Goal: Task Accomplishment & Management: Use online tool/utility

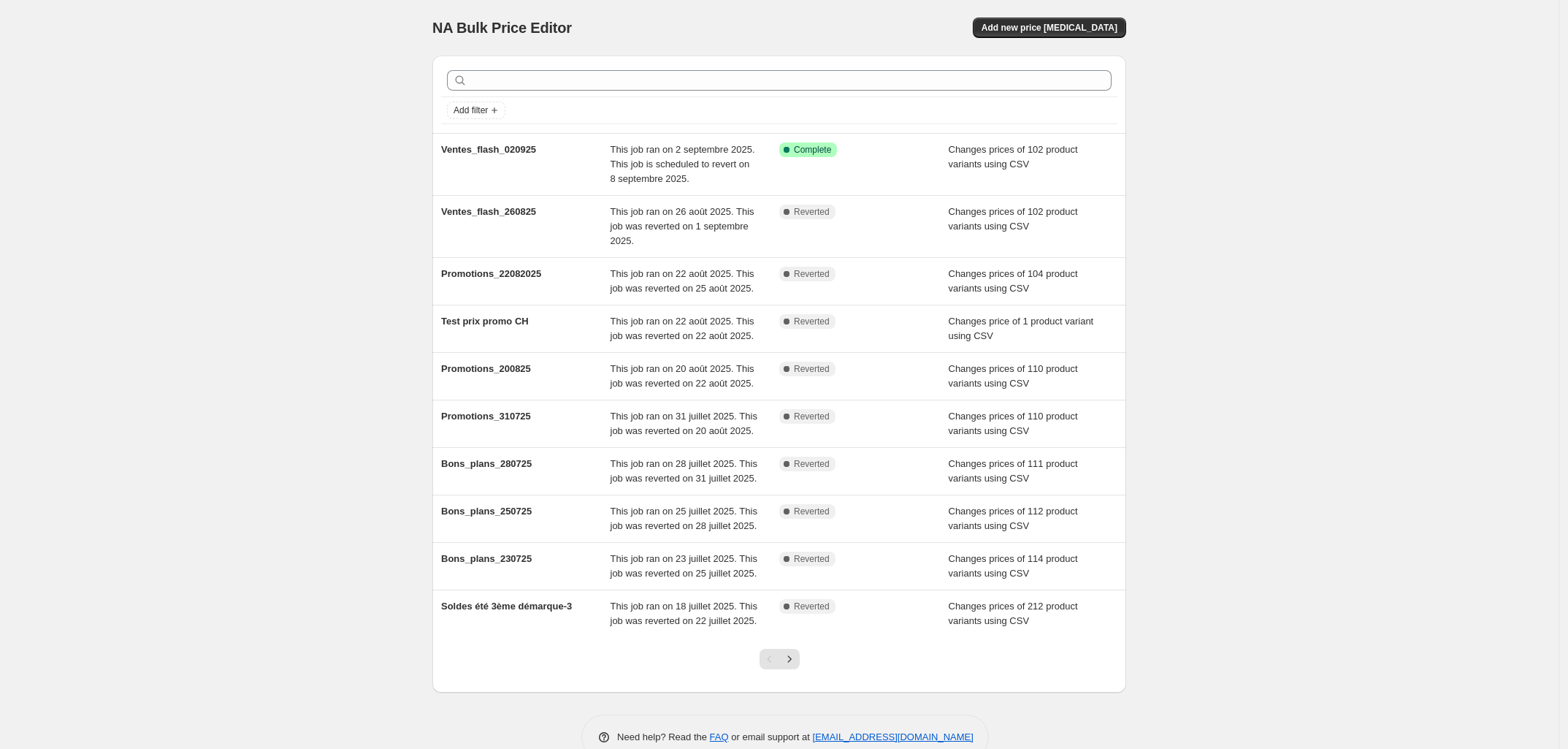
click at [918, 172] on div "Success Complete Complete" at bounding box center [864, 163] width 169 height 44
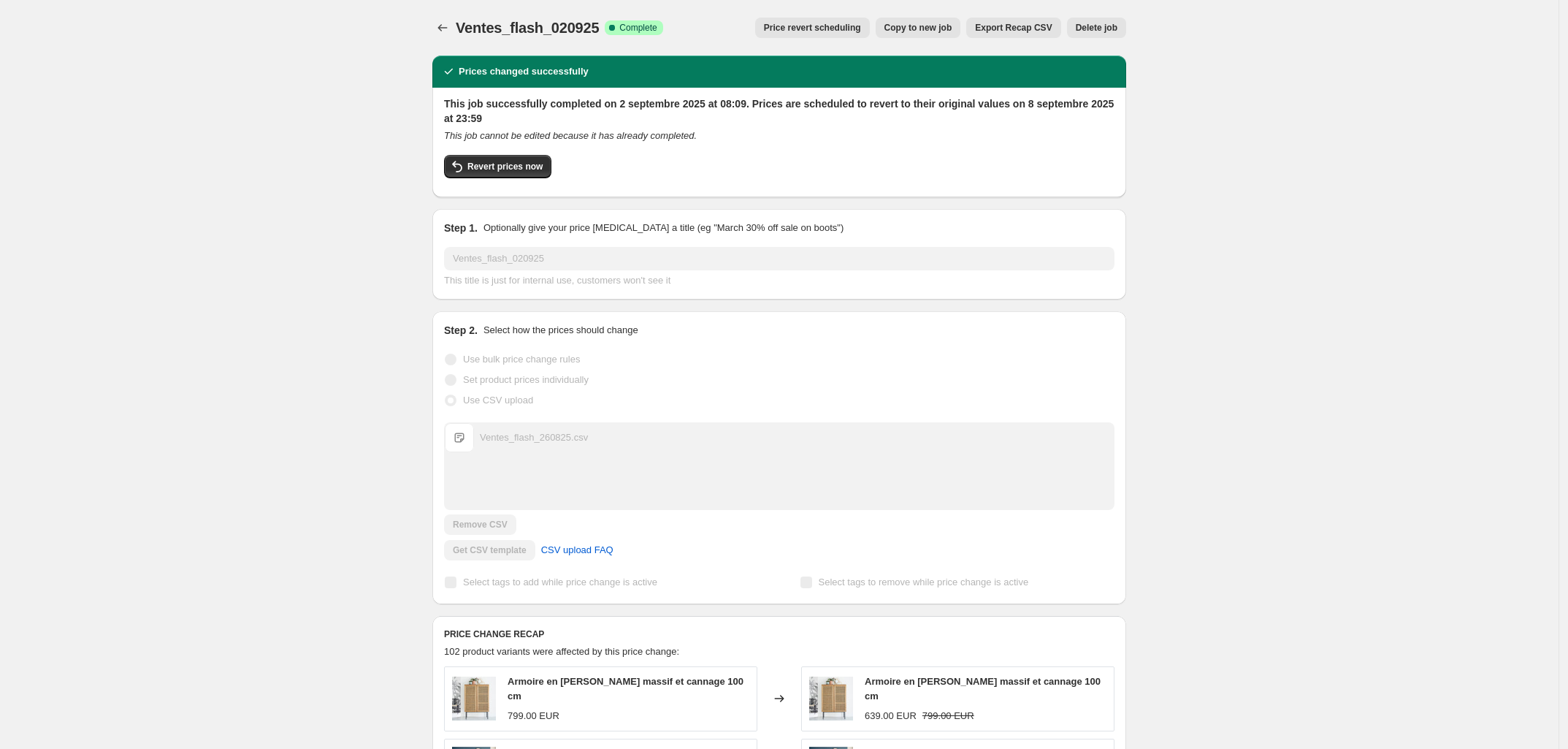
click at [508, 170] on span "Revert prices now" at bounding box center [505, 167] width 75 height 12
checkbox input "false"
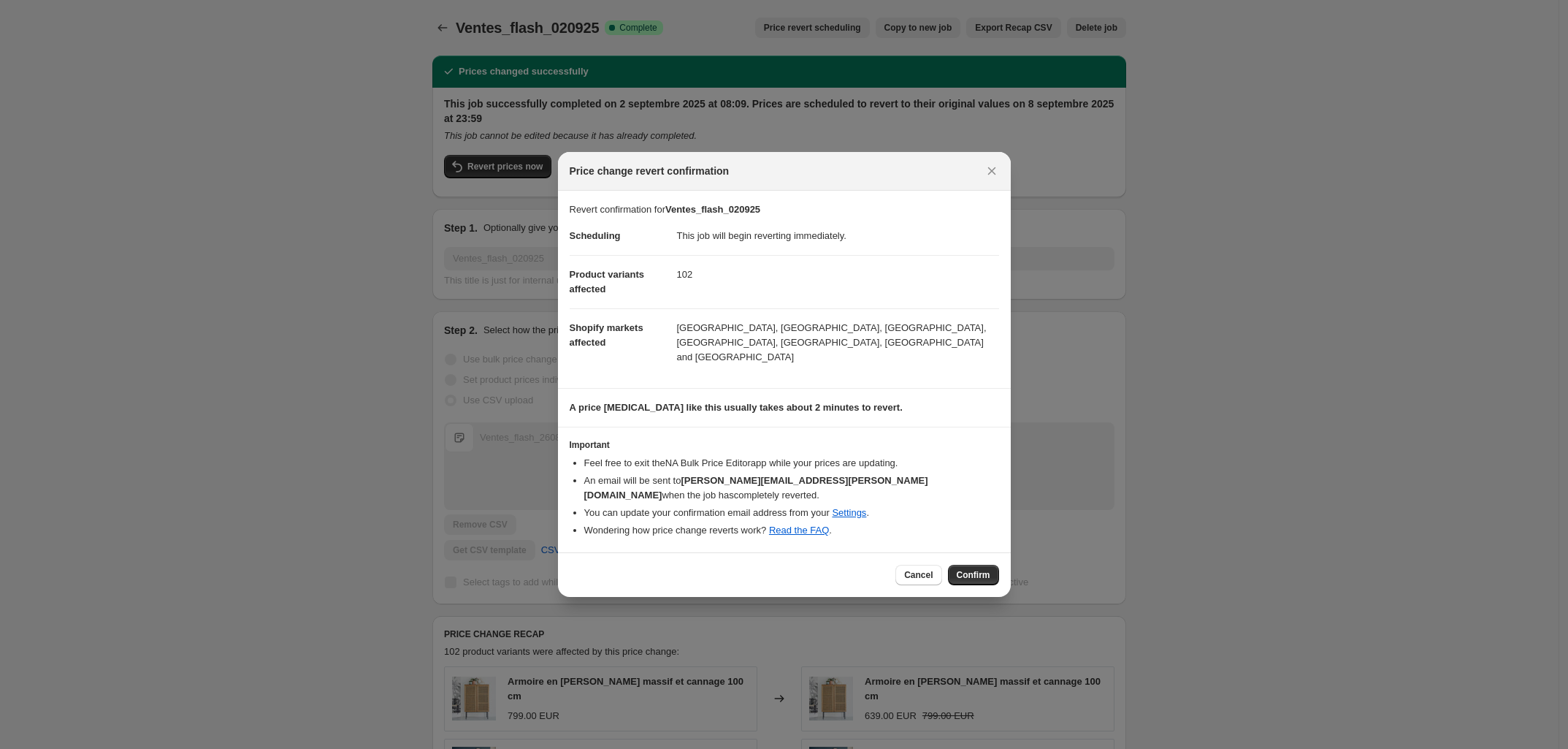
click at [976, 569] on span "Confirm" at bounding box center [973, 575] width 33 height 12
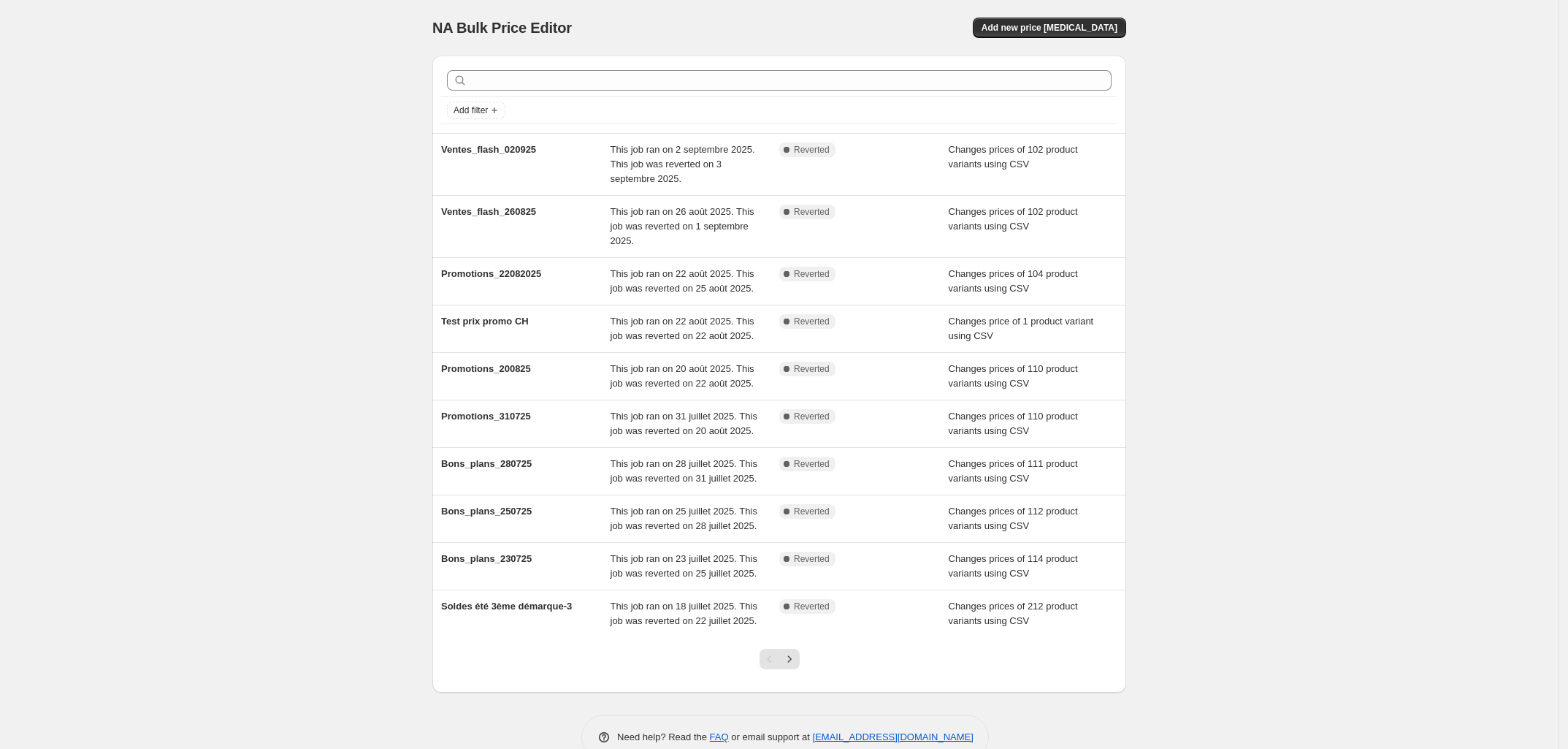
click at [1053, 30] on span "Add new price change job" at bounding box center [1049, 28] width 136 height 12
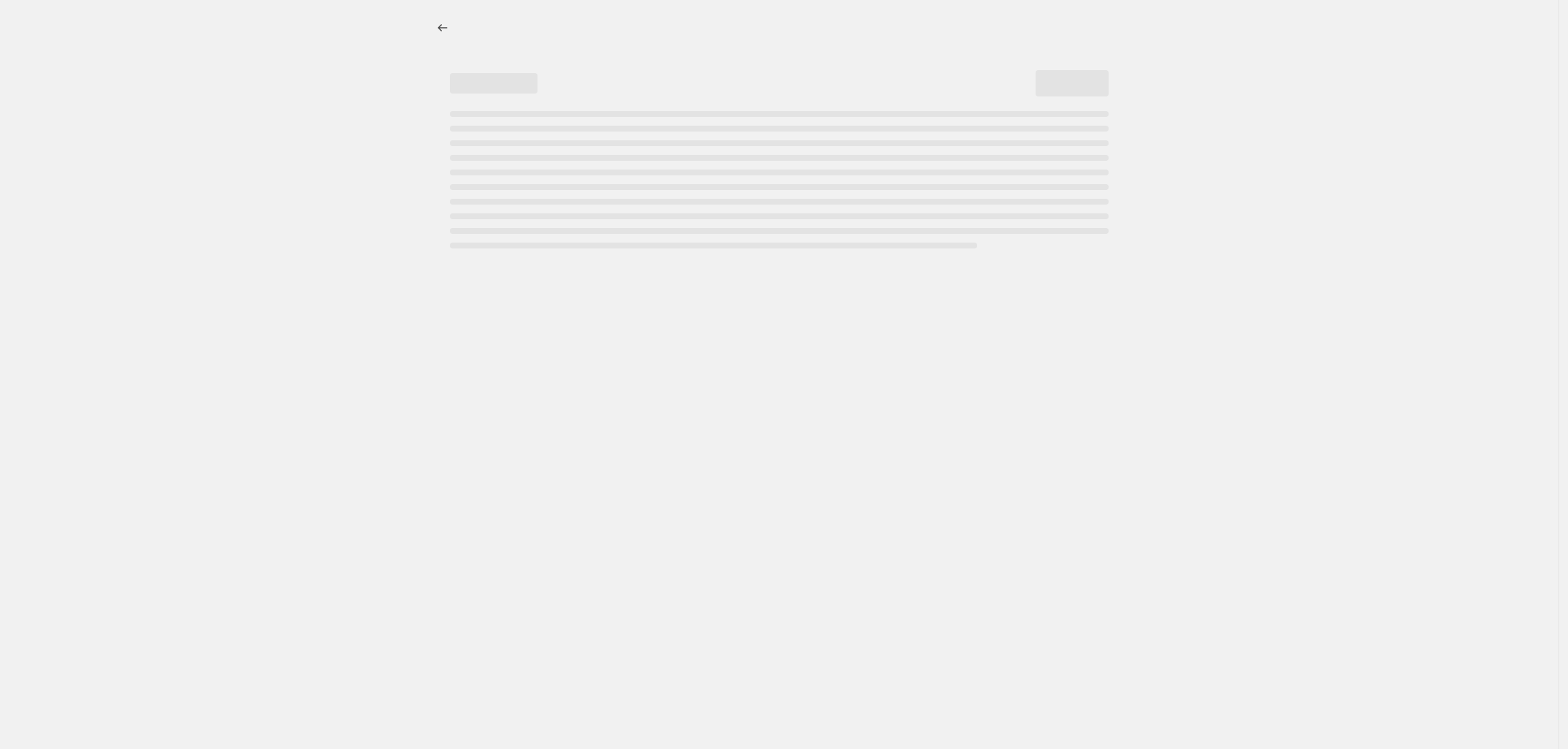
select select "percentage"
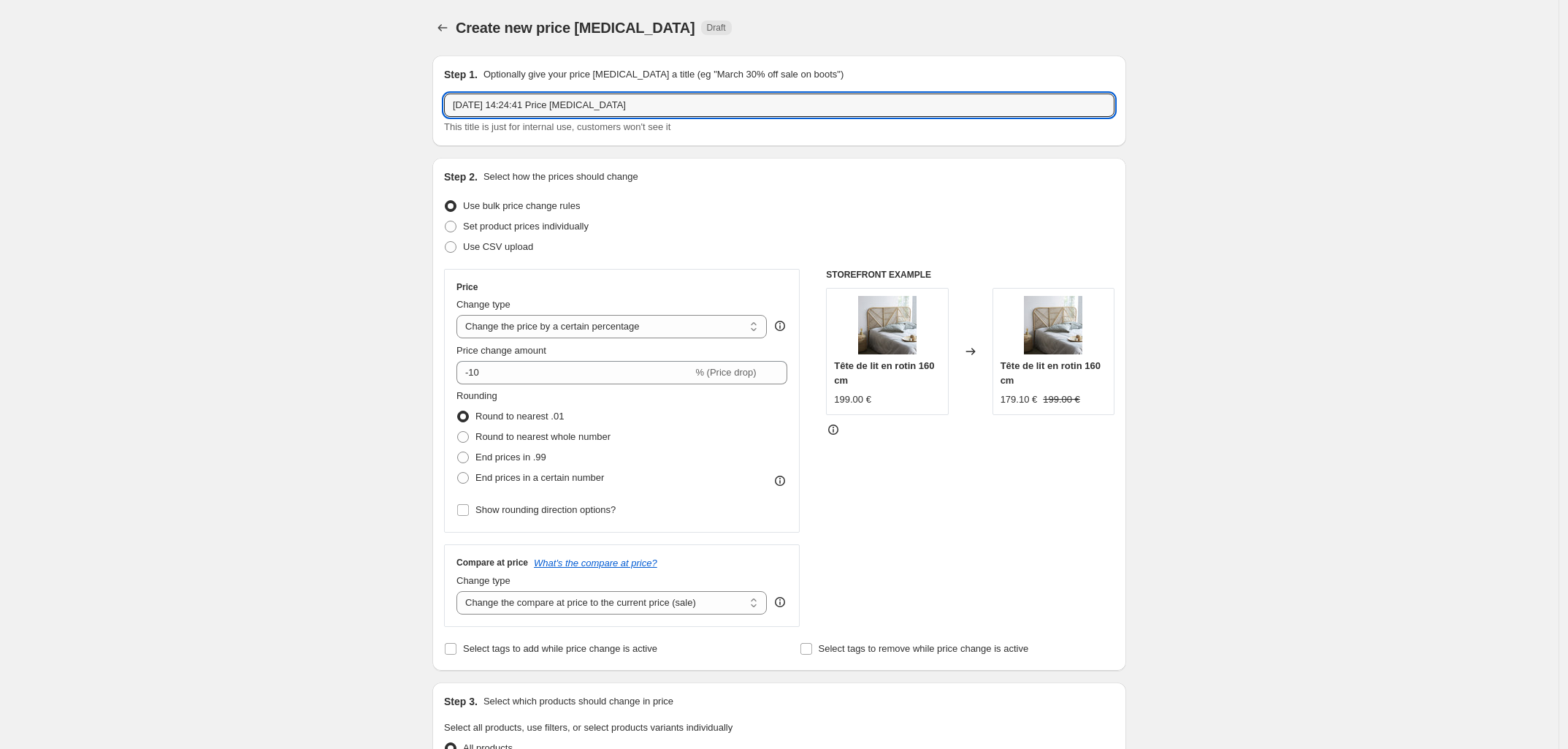
click at [532, 112] on input "3 sept. 2025, 14:24:41 Price change job" at bounding box center [779, 104] width 670 height 23
click at [468, 110] on input "VEnte_flash_" at bounding box center [779, 104] width 670 height 23
click at [530, 108] on input "Vente_flash_" at bounding box center [779, 104] width 670 height 23
type input "Vente_flash_sans_4010D"
click at [447, 247] on div "Step 2. Select how the prices should change Use bulk price change rules Set pro…" at bounding box center [779, 413] width 694 height 513
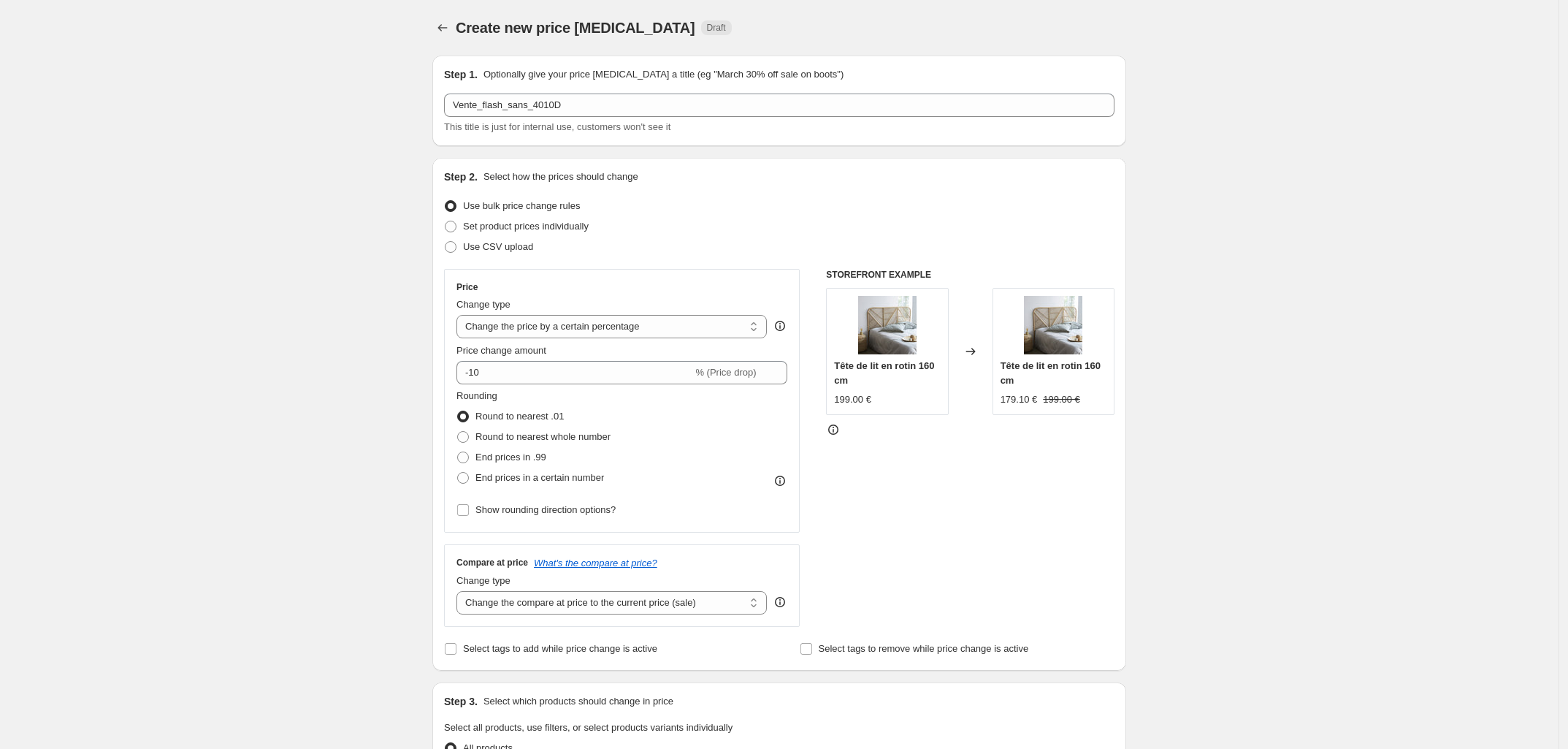
click at [453, 246] on span at bounding box center [451, 247] width 12 height 12
click at [445, 241] on input "Use CSV upload" at bounding box center [445, 241] width 1 height 1
radio input "true"
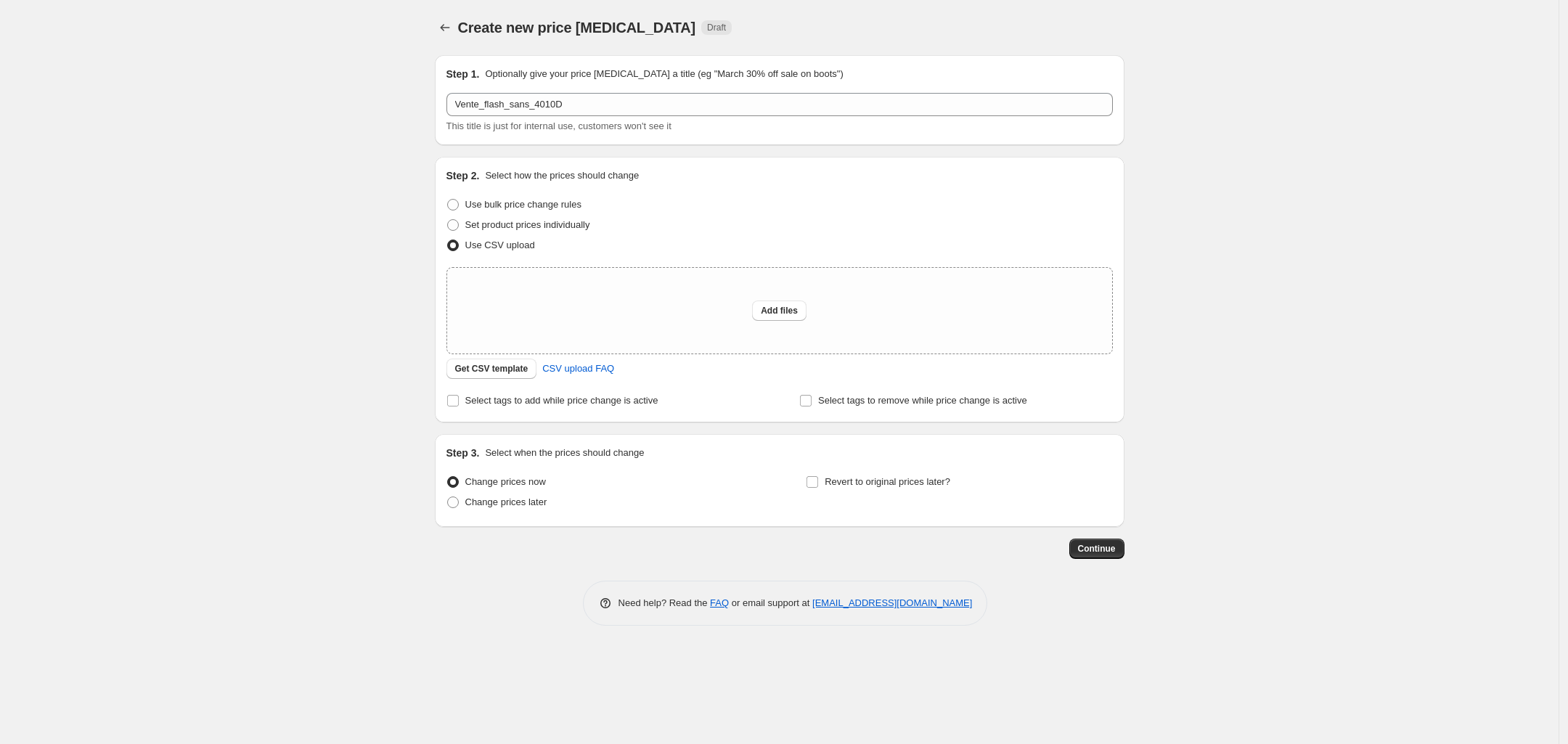
click at [778, 307] on span "Add files" at bounding box center [779, 310] width 37 height 12
type input "C:\fakepath\Ventes_flash_260825_sans_4010D.csv"
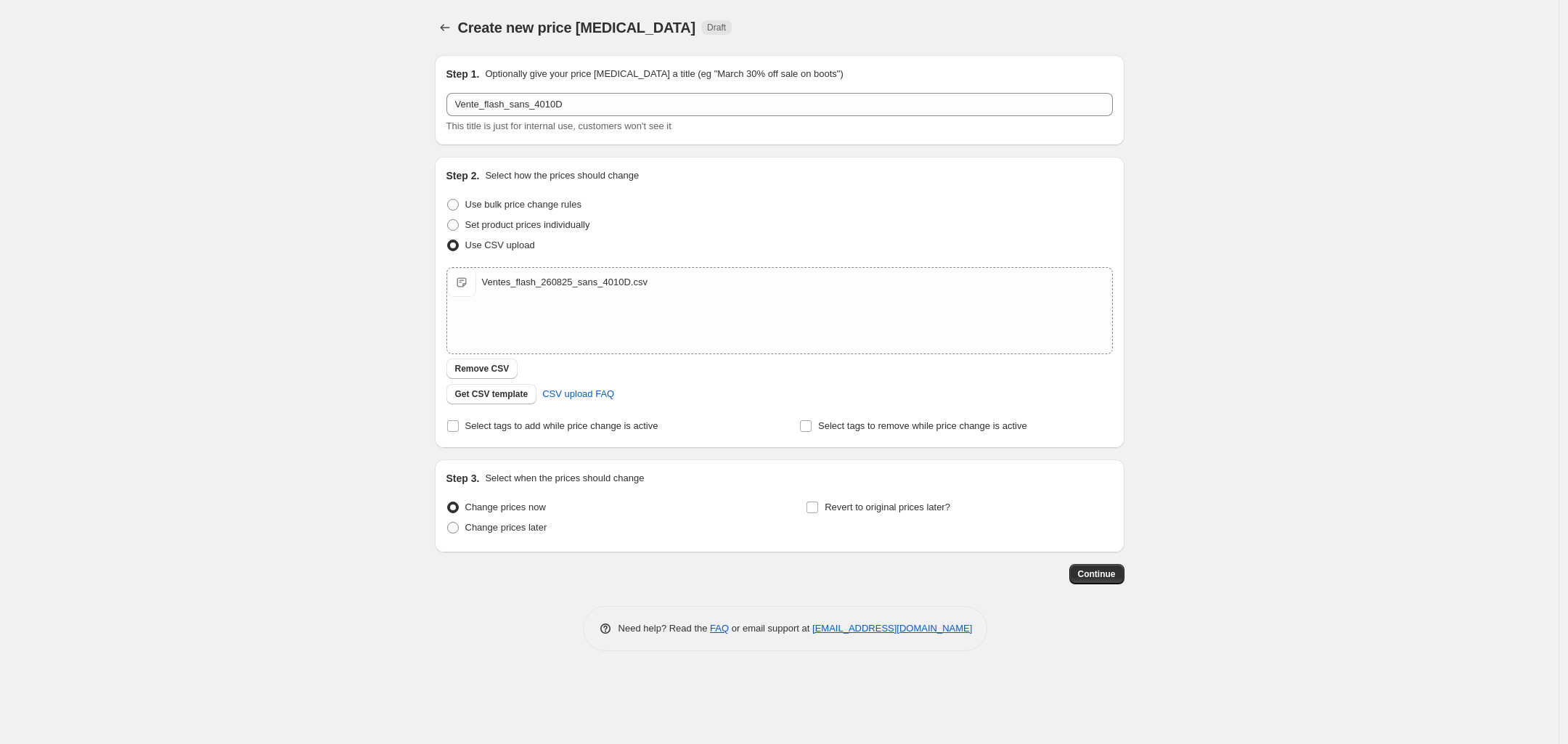
click at [813, 507] on input "Revert to original prices later?" at bounding box center [813, 508] width 12 height 12
checkbox input "true"
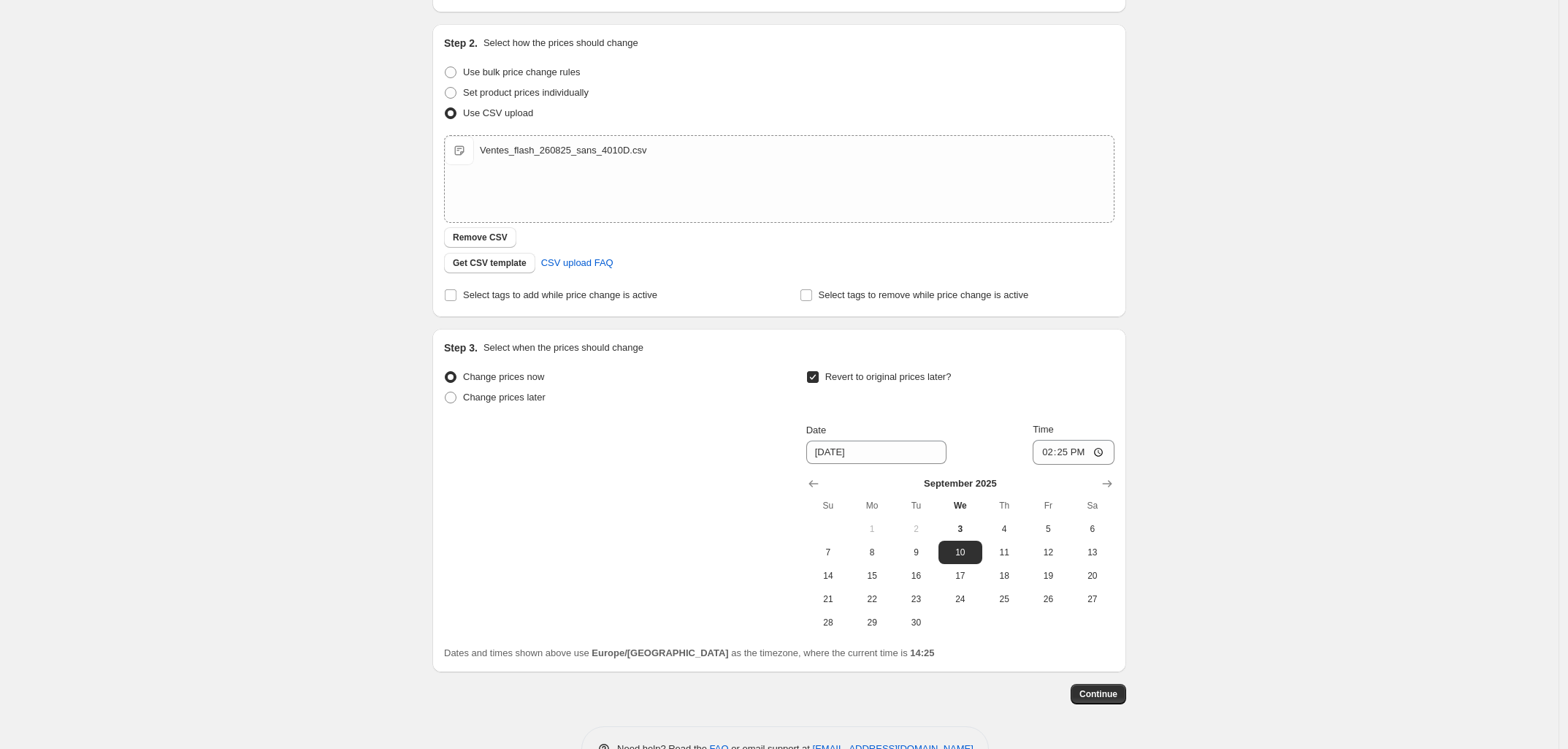
scroll to position [177, 0]
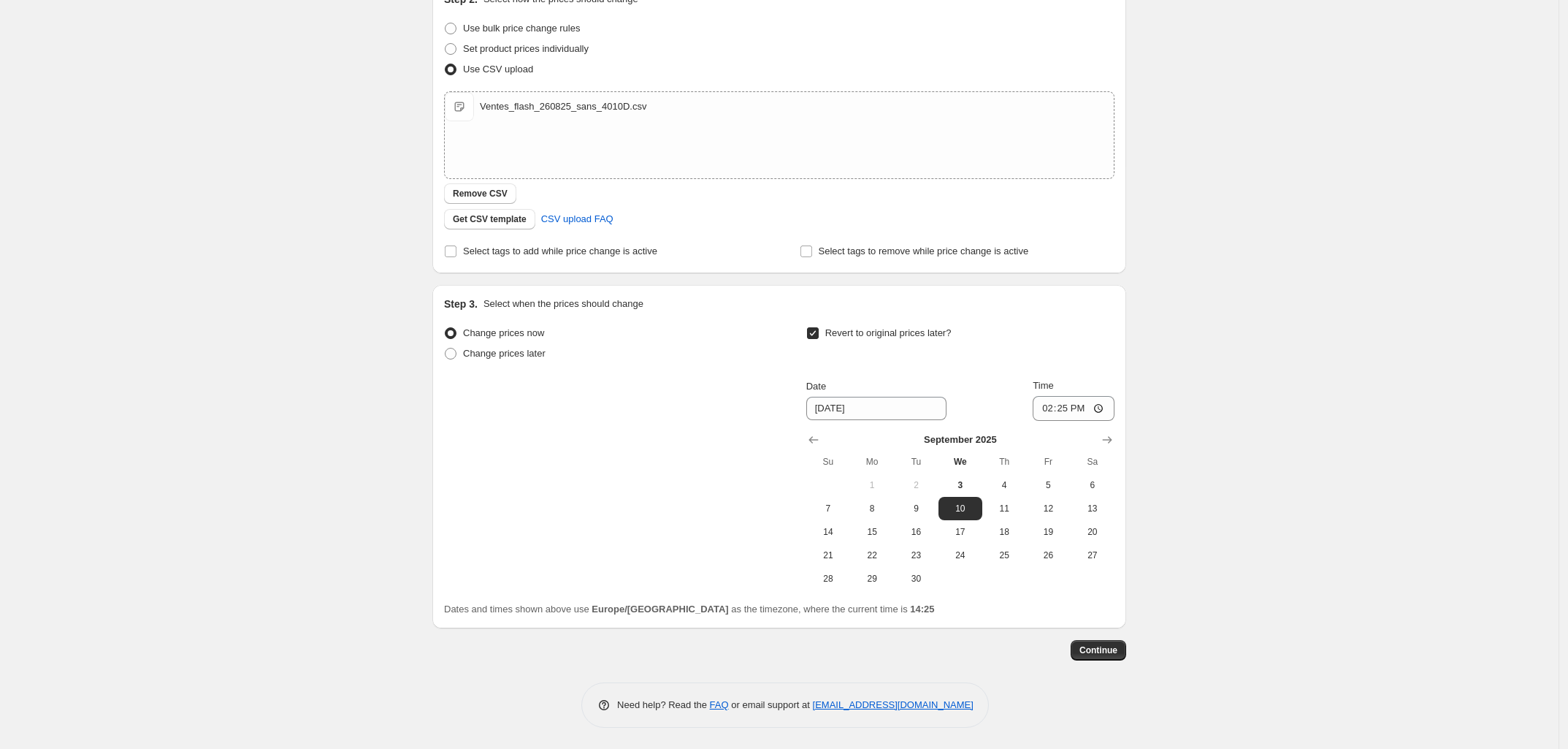
click at [878, 508] on span "8" at bounding box center [872, 508] width 33 height 12
type input "9/8/2025"
click at [1071, 407] on input "14:25" at bounding box center [1073, 407] width 82 height 25
type input "23:59"
click at [1104, 649] on span "Continue" at bounding box center [1098, 651] width 38 height 12
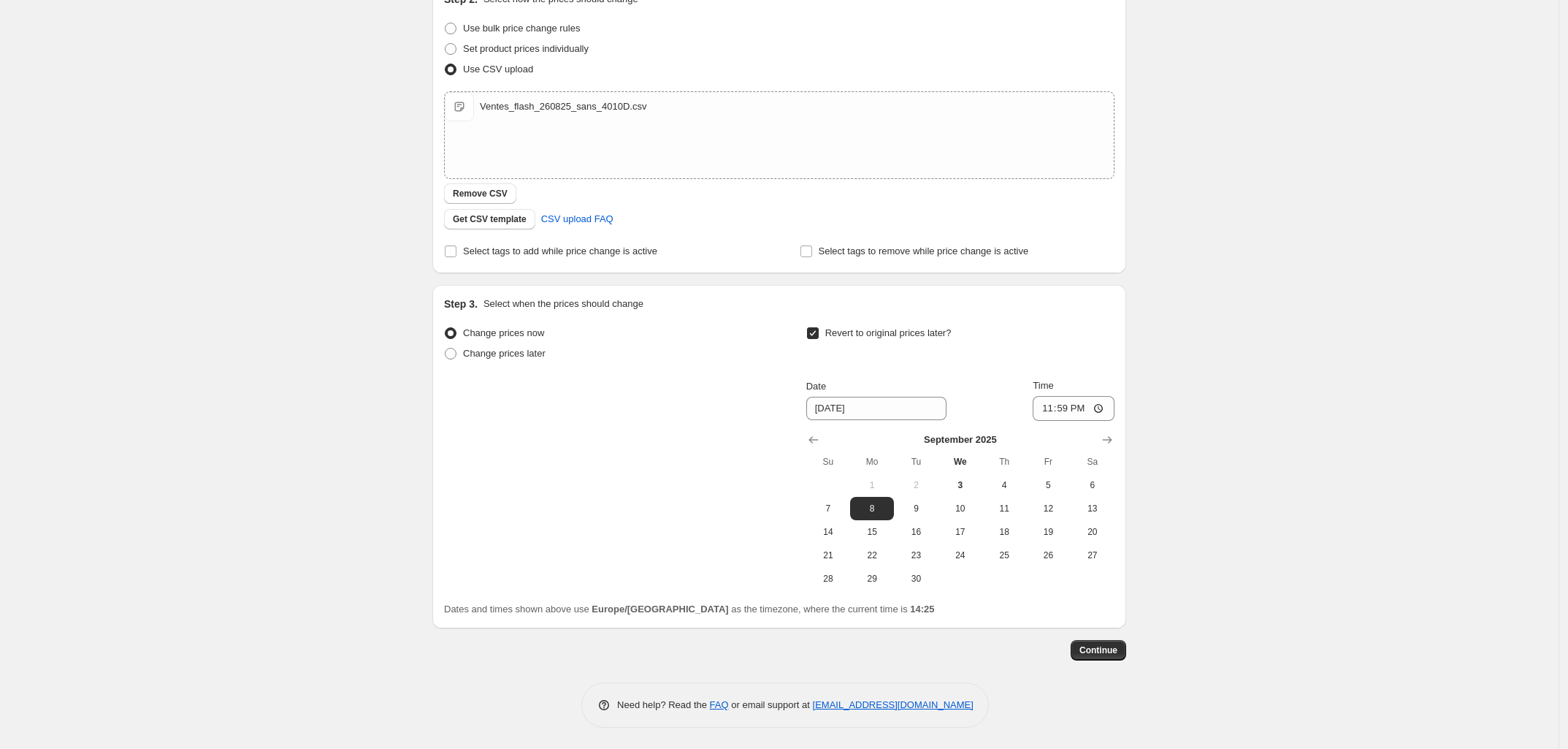
scroll to position [0, 0]
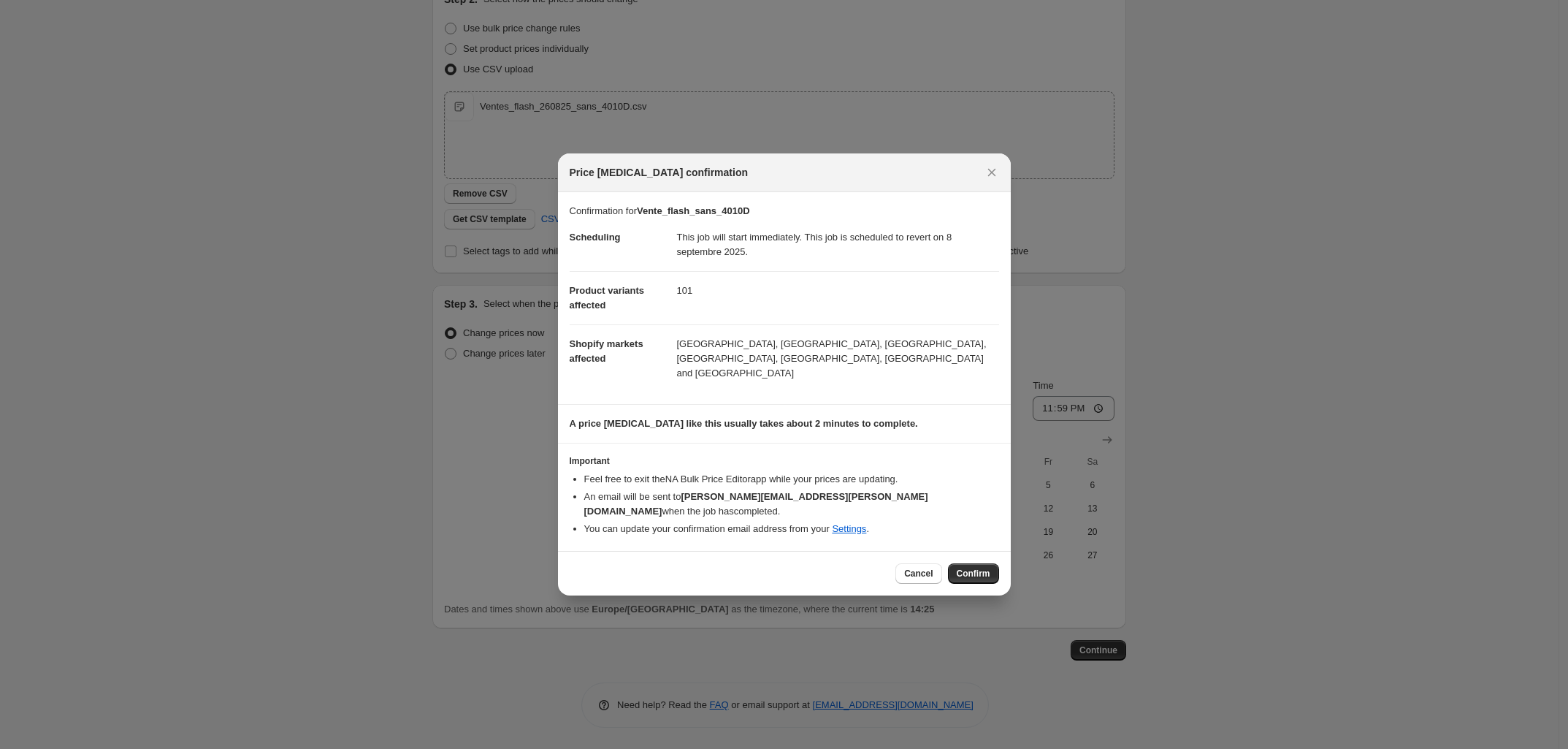
click at [983, 568] on span "Confirm" at bounding box center [973, 574] width 33 height 12
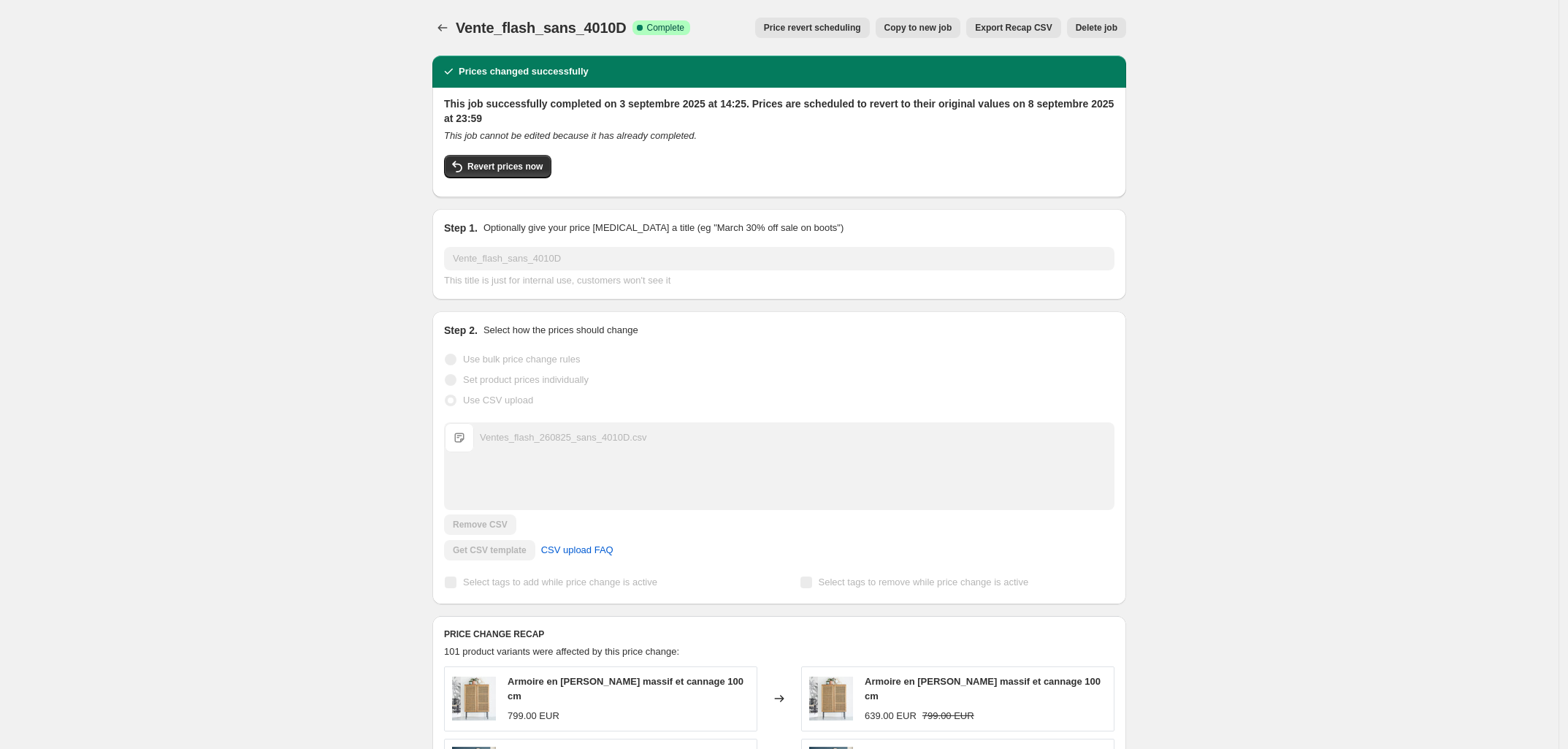
click at [495, 172] on span "Revert prices now" at bounding box center [505, 167] width 75 height 12
checkbox input "false"
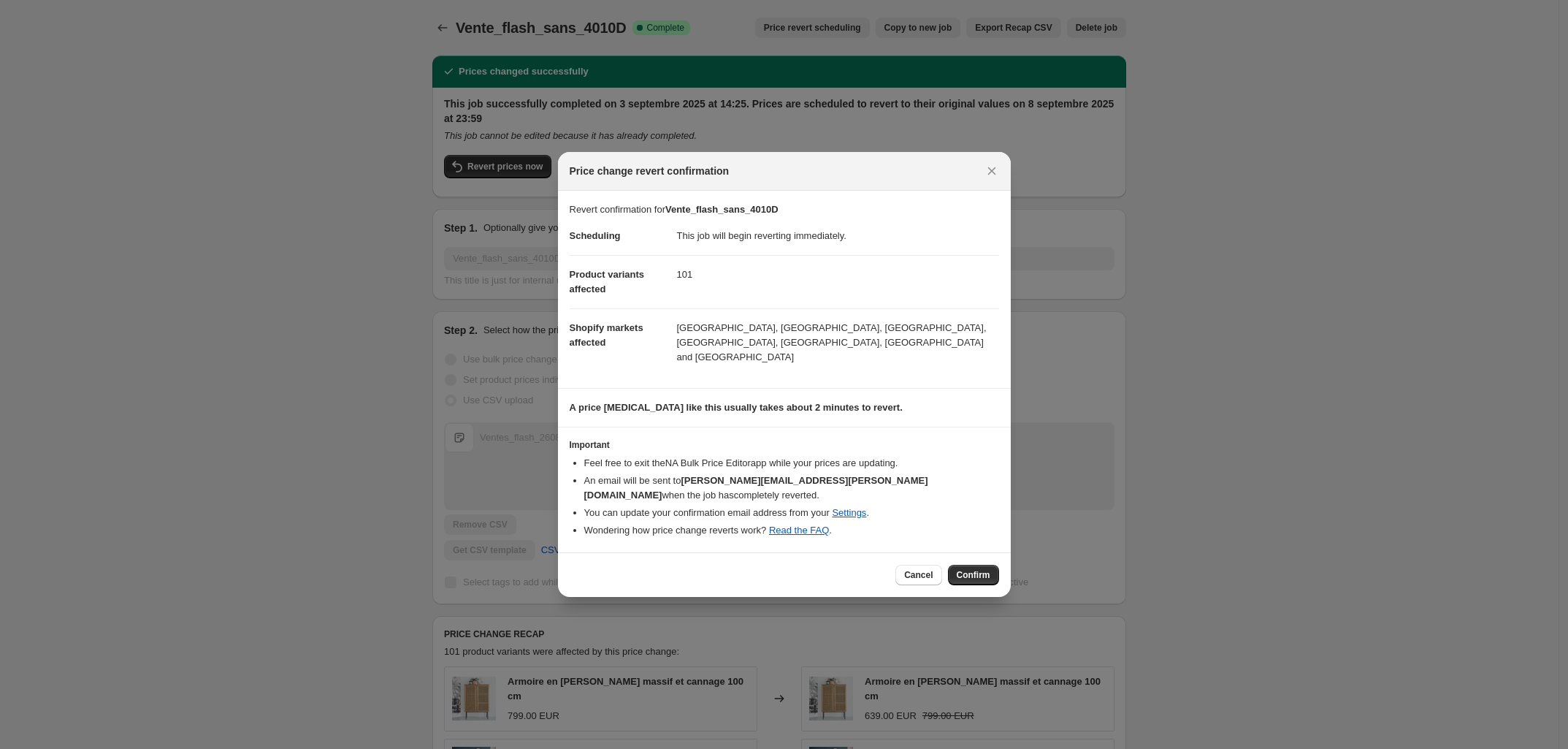
click at [971, 569] on span "Confirm" at bounding box center [973, 575] width 33 height 12
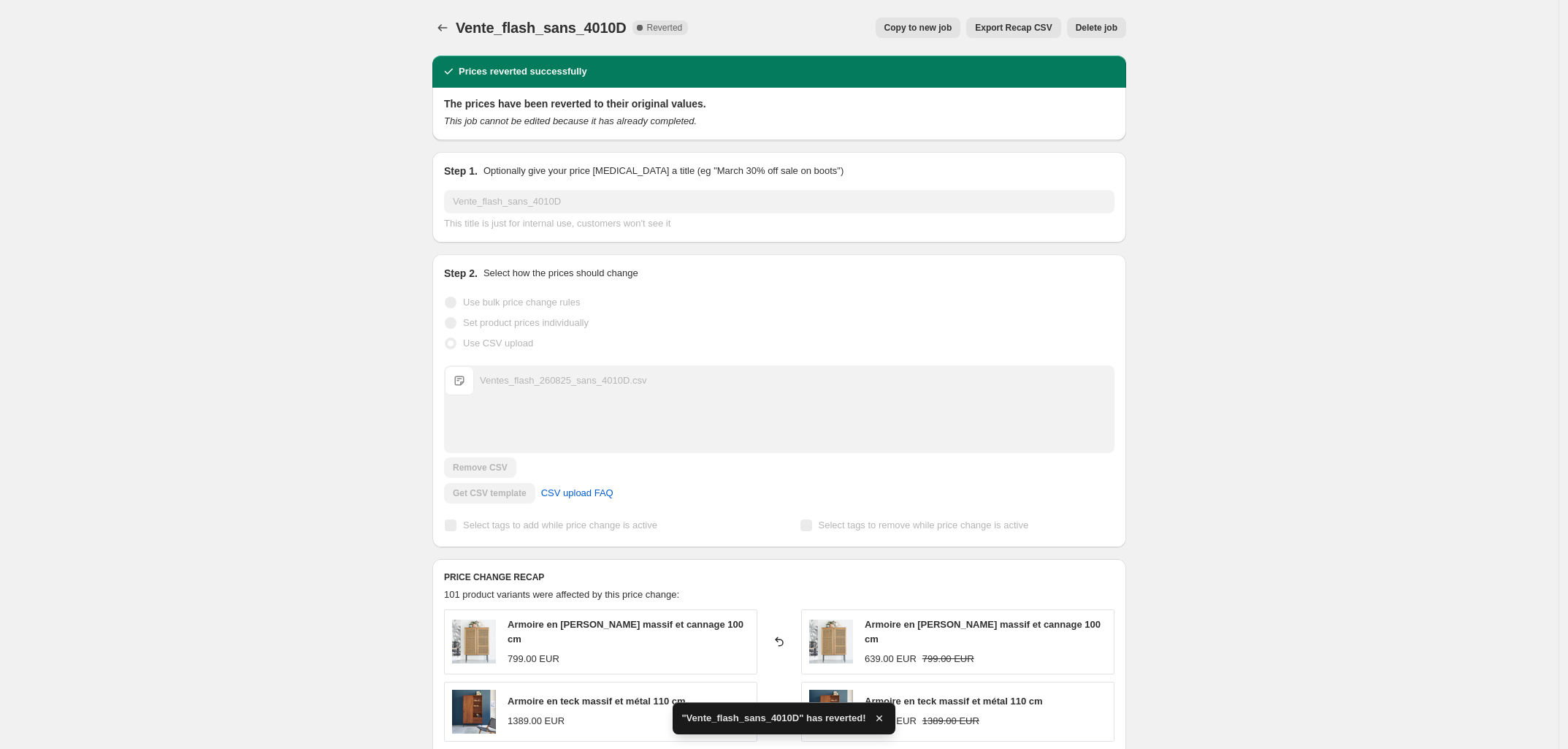
click at [450, 26] on icon "Price change jobs" at bounding box center [442, 27] width 15 height 15
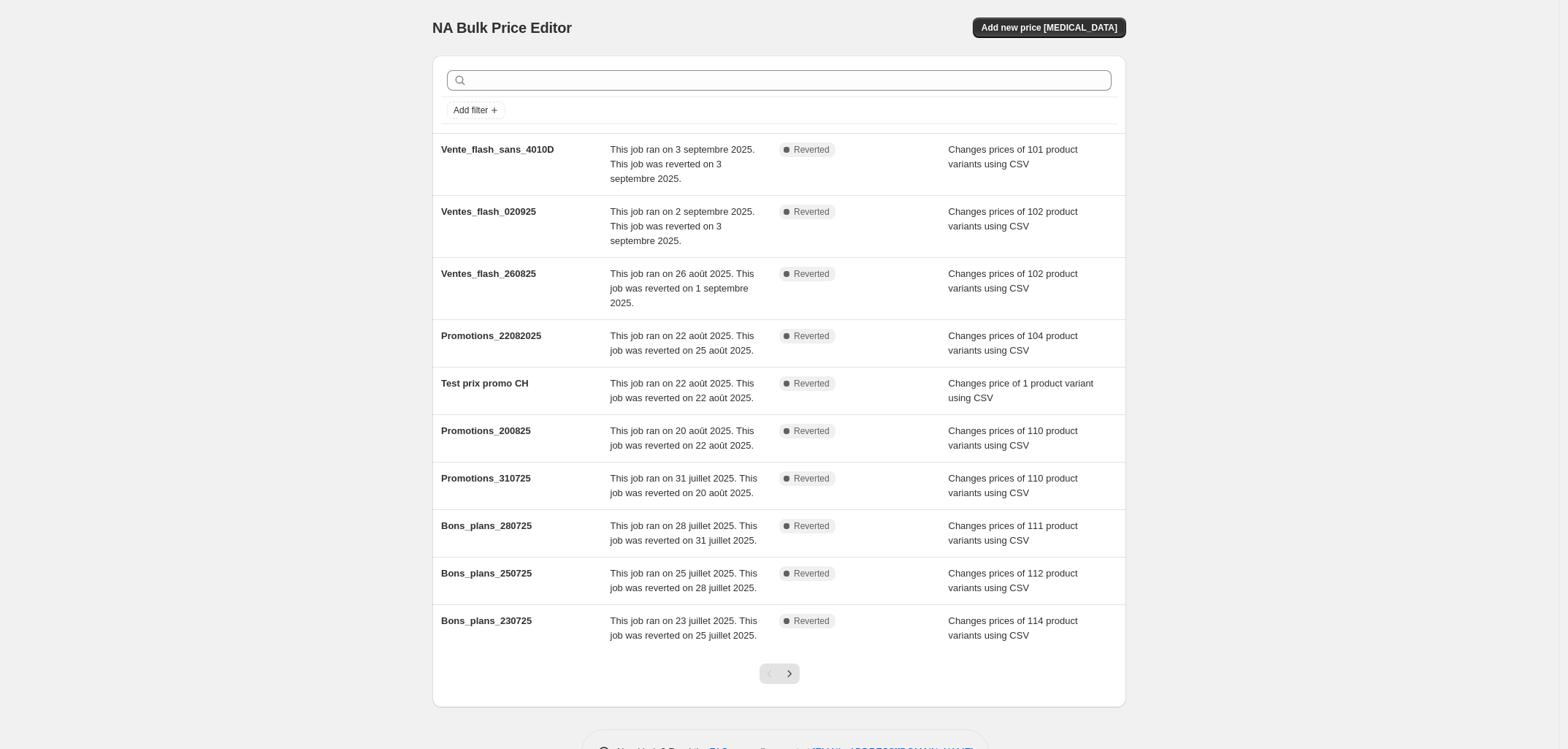
click at [1055, 29] on span "Add new price change job" at bounding box center [1049, 28] width 136 height 12
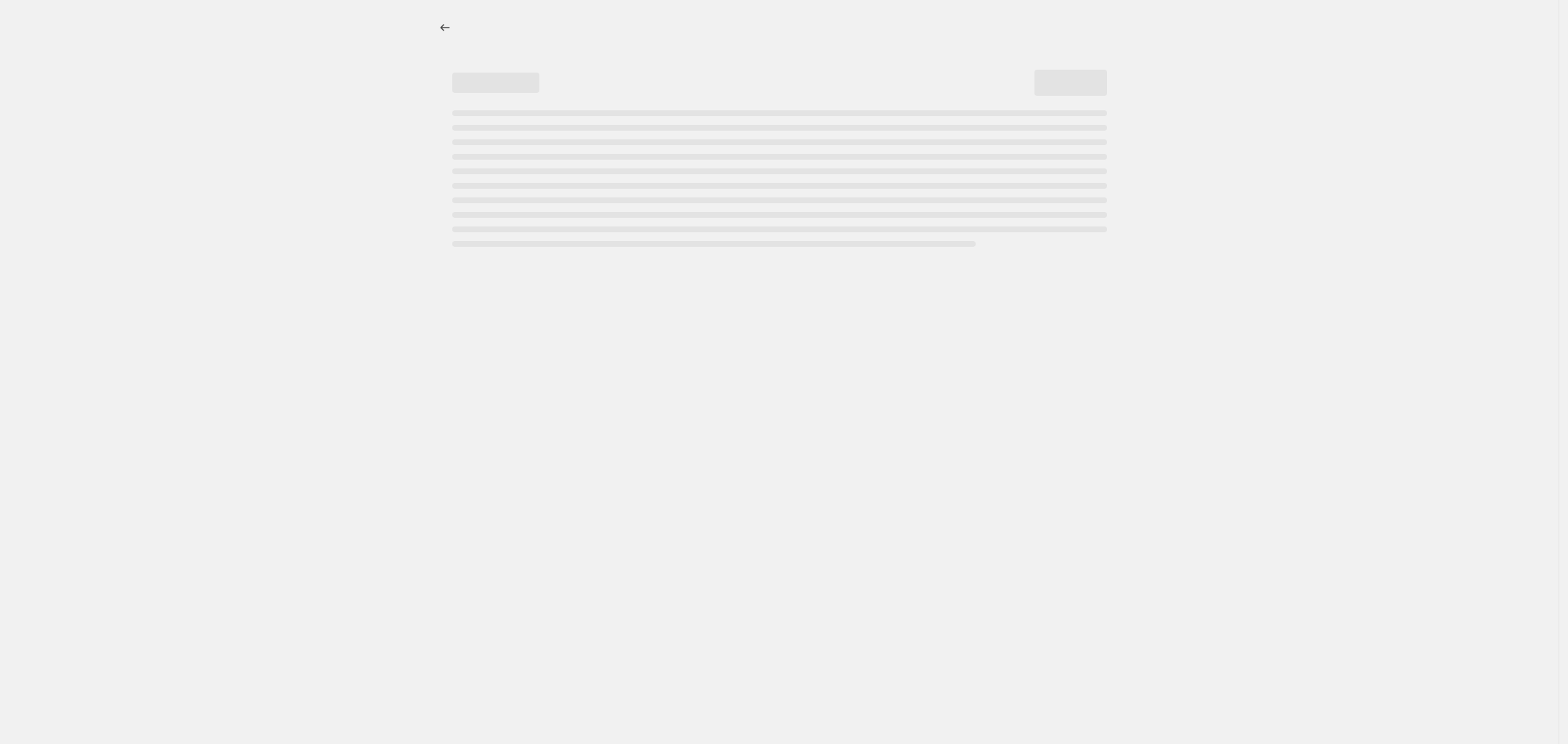
select select "percentage"
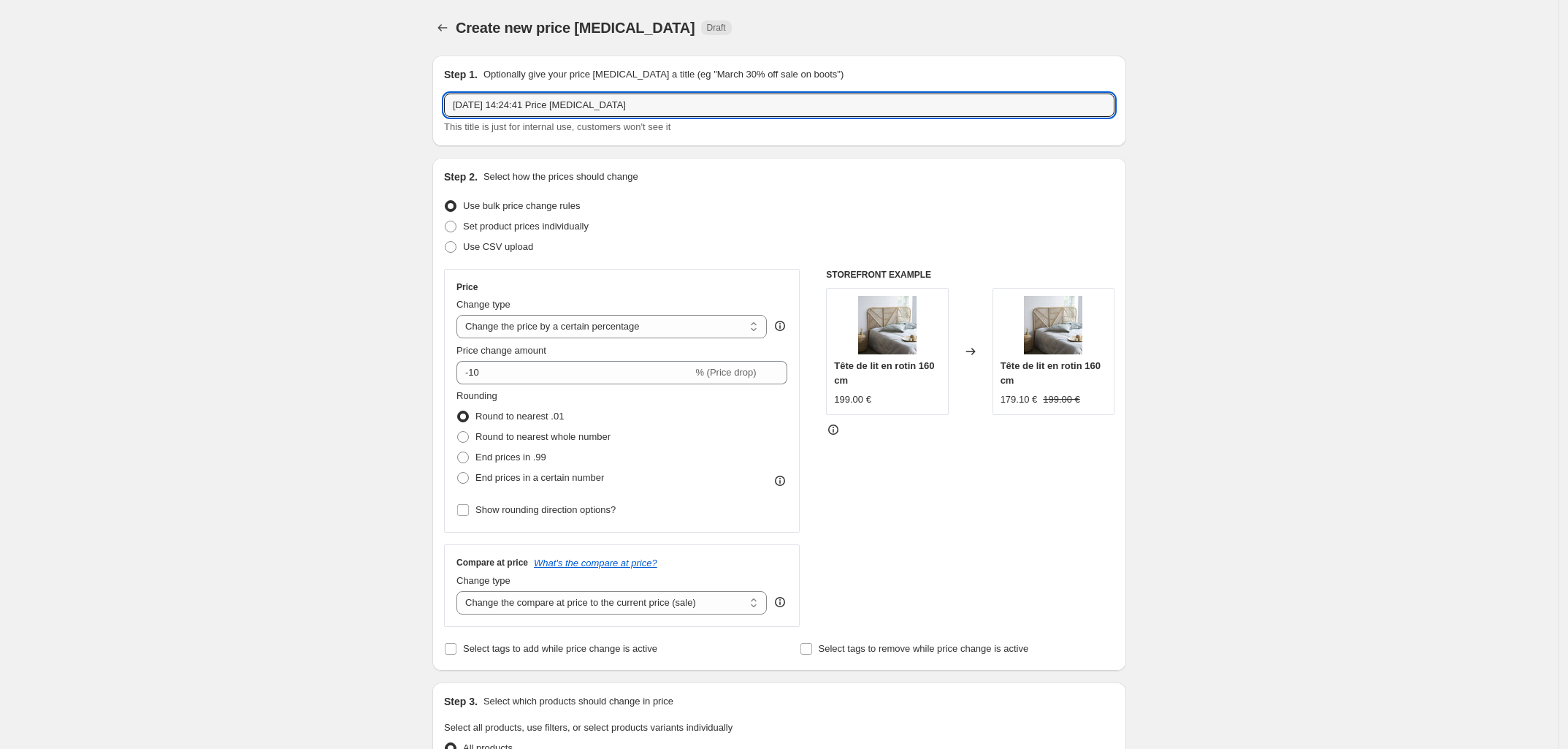
click at [534, 109] on input "3 sept. 2025, 14:24:41 Price change job" at bounding box center [779, 104] width 670 height 23
type input "Vente_flash_030925"
click at [469, 247] on span "Use CSV upload" at bounding box center [498, 247] width 70 height 11
click at [445, 241] on input "Use CSV upload" at bounding box center [445, 241] width 1 height 1
radio input "true"
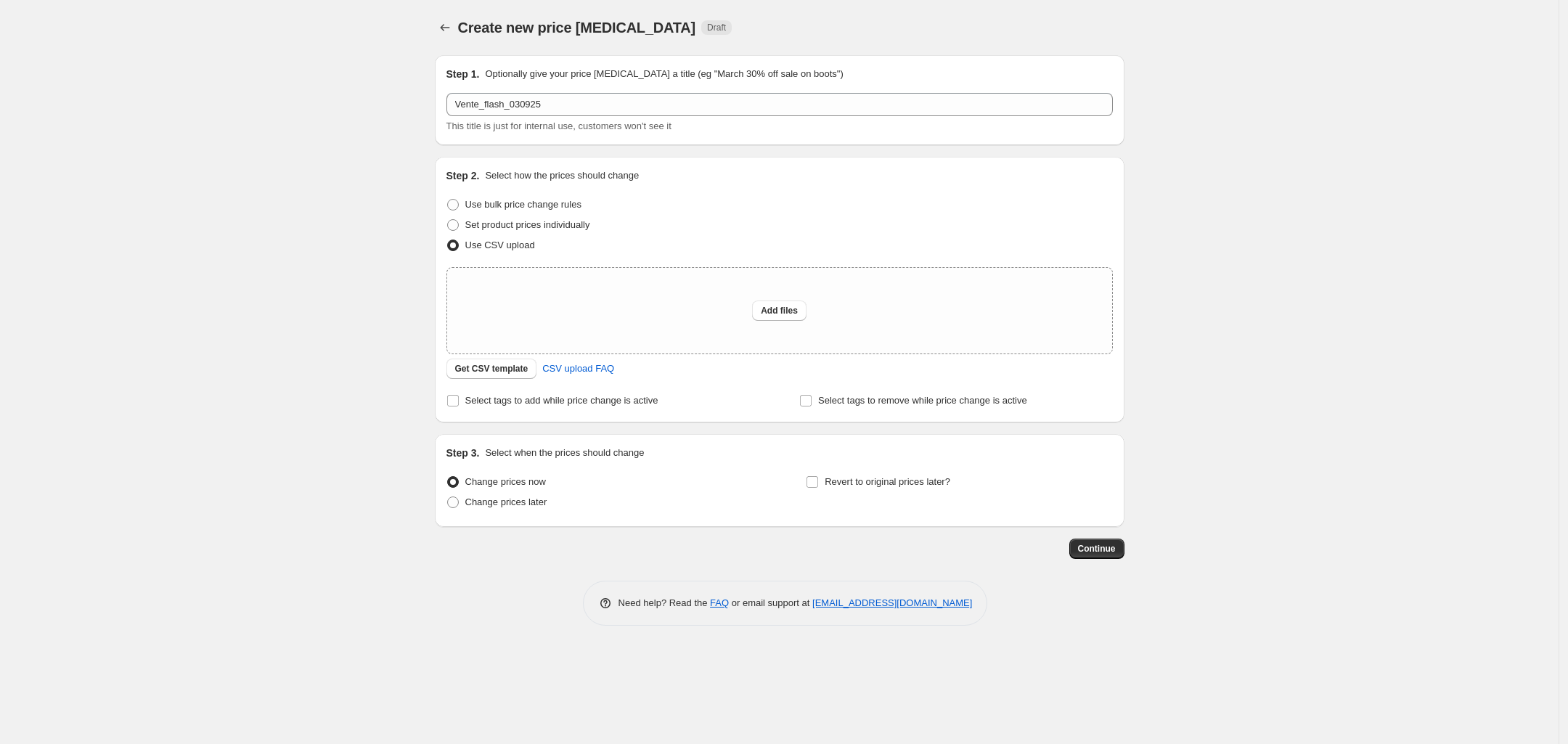
click at [759, 305] on button "Add files" at bounding box center [779, 310] width 54 height 20
type input "C:\fakepath\Ventes_flash_260825_2.csv"
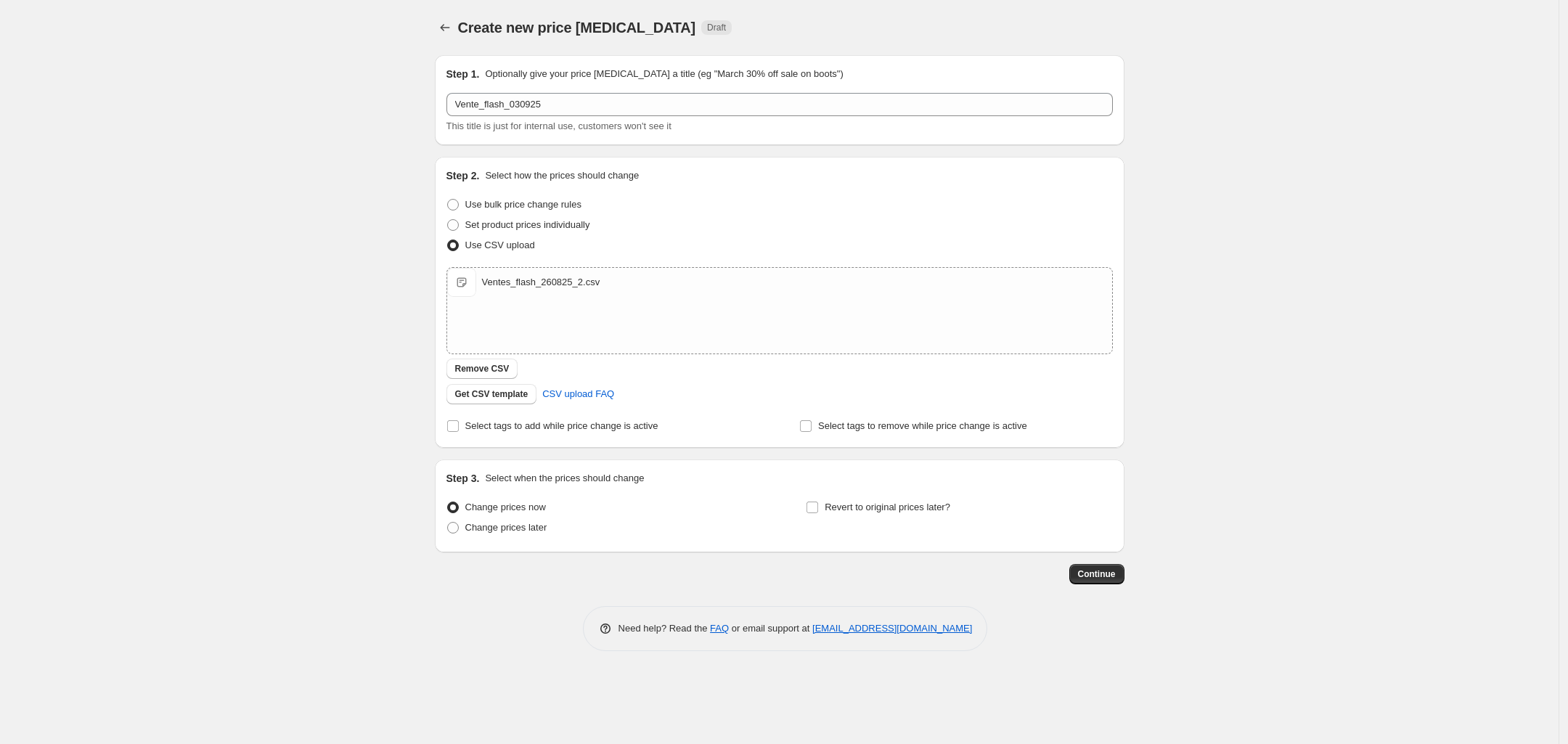
click at [818, 512] on span at bounding box center [812, 507] width 13 height 13
click at [818, 512] on input "Revert to original prices later?" at bounding box center [813, 508] width 12 height 12
checkbox input "true"
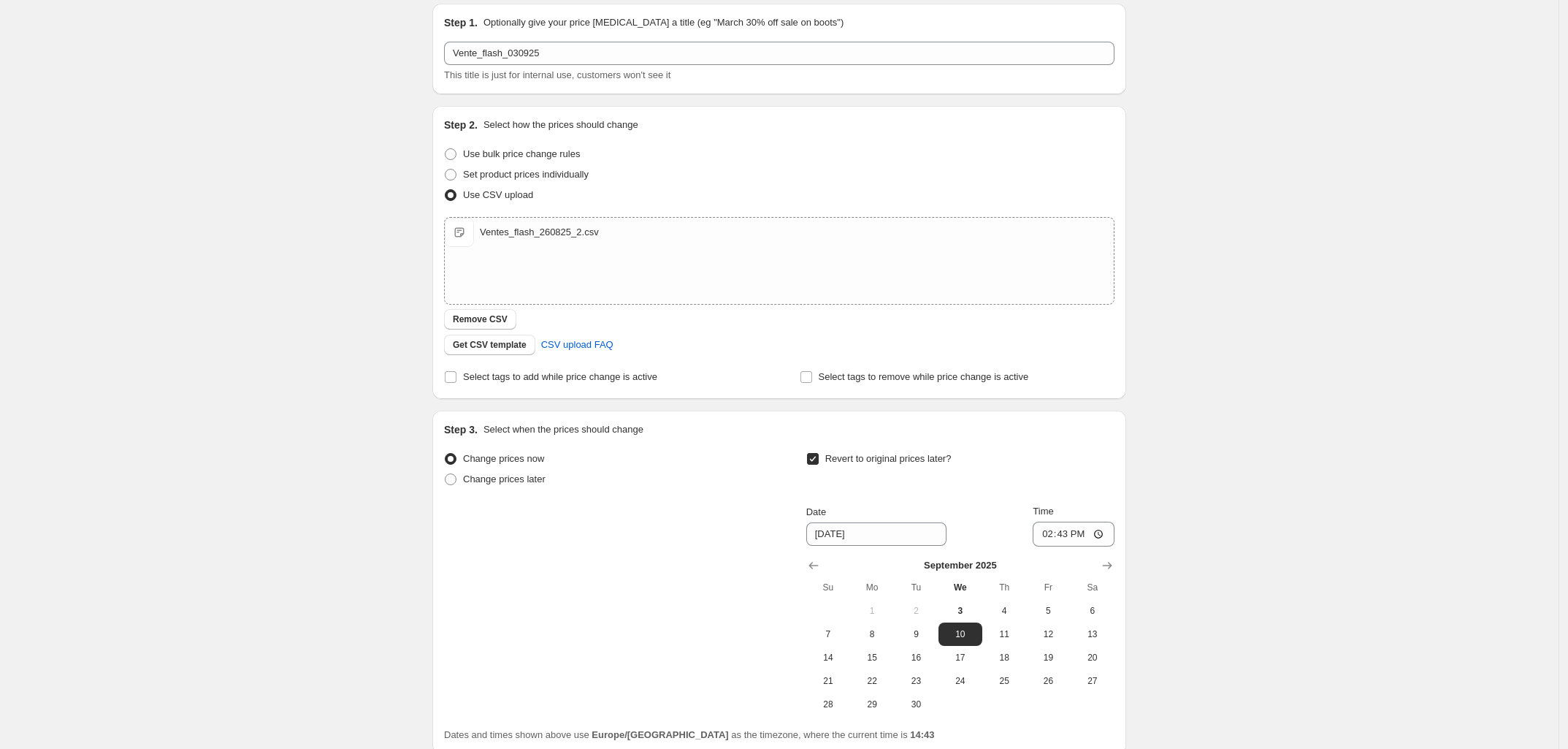
scroll to position [92, 0]
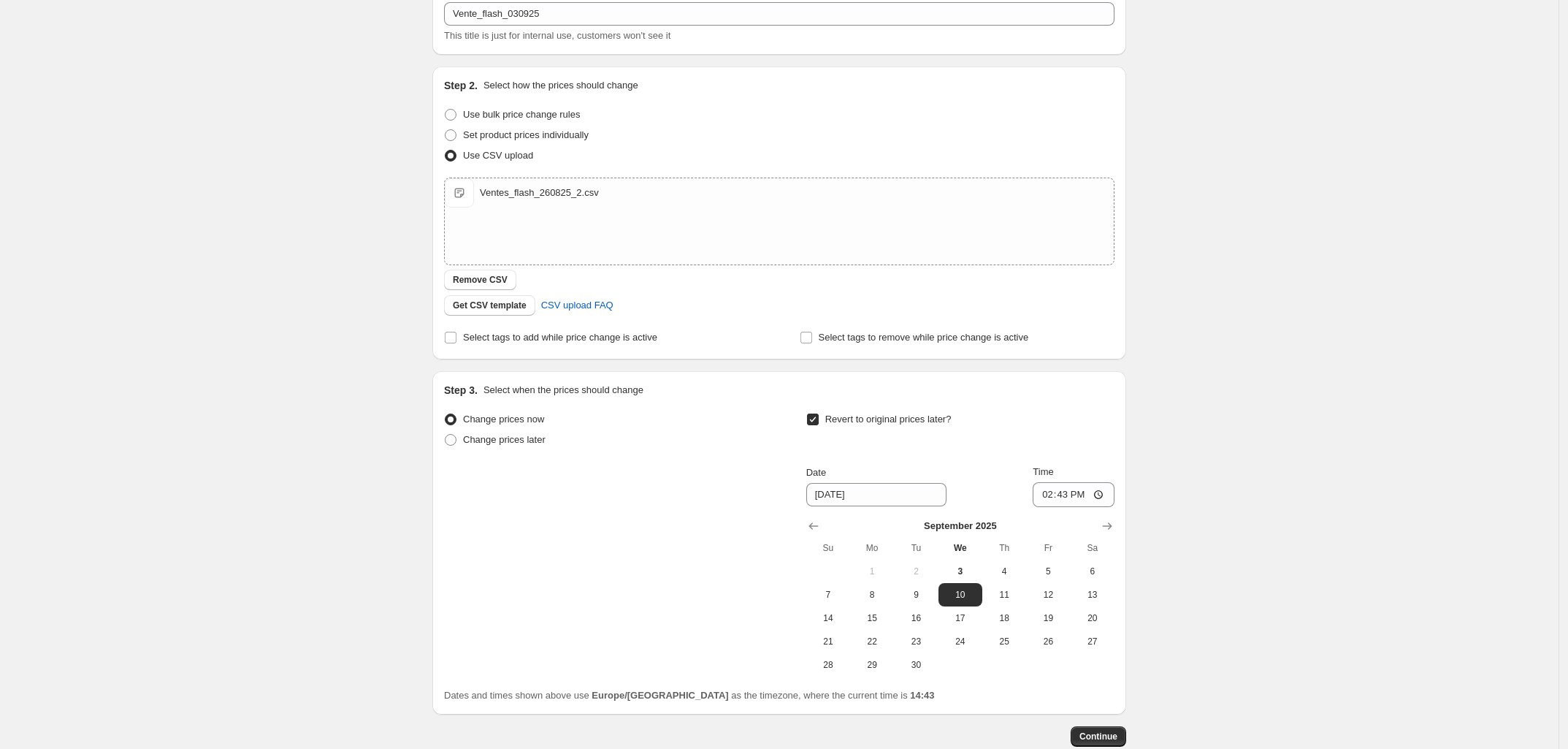
click at [888, 598] on span "8" at bounding box center [872, 595] width 33 height 12
type input "9/8/2025"
click at [1067, 492] on input "14:43" at bounding box center [1073, 494] width 82 height 25
type input "23:59"
click at [1169, 517] on div "Create new price change job. This page is ready Create new price change job Dra…" at bounding box center [779, 372] width 1559 height 927
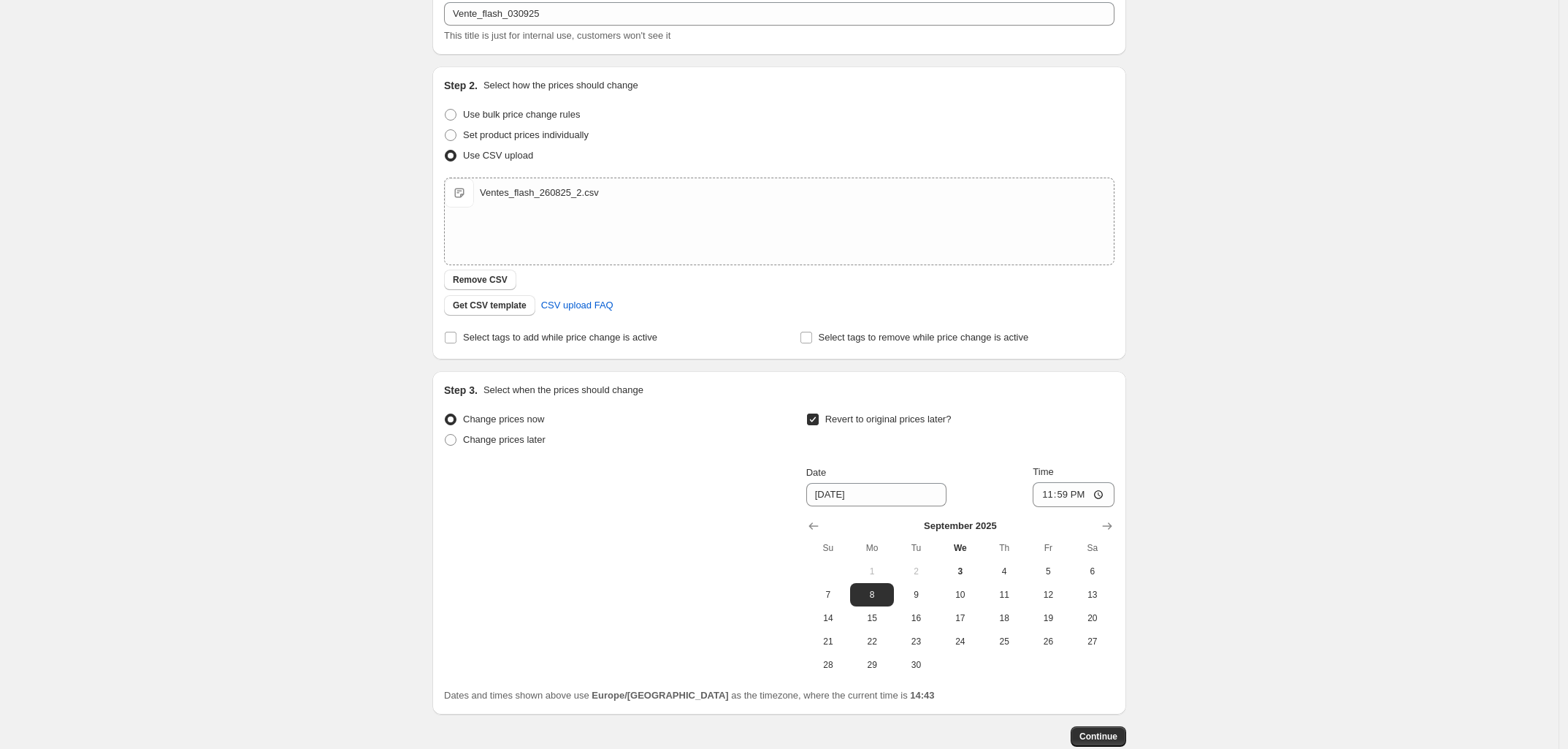
click at [1102, 740] on span "Continue" at bounding box center [1098, 736] width 38 height 12
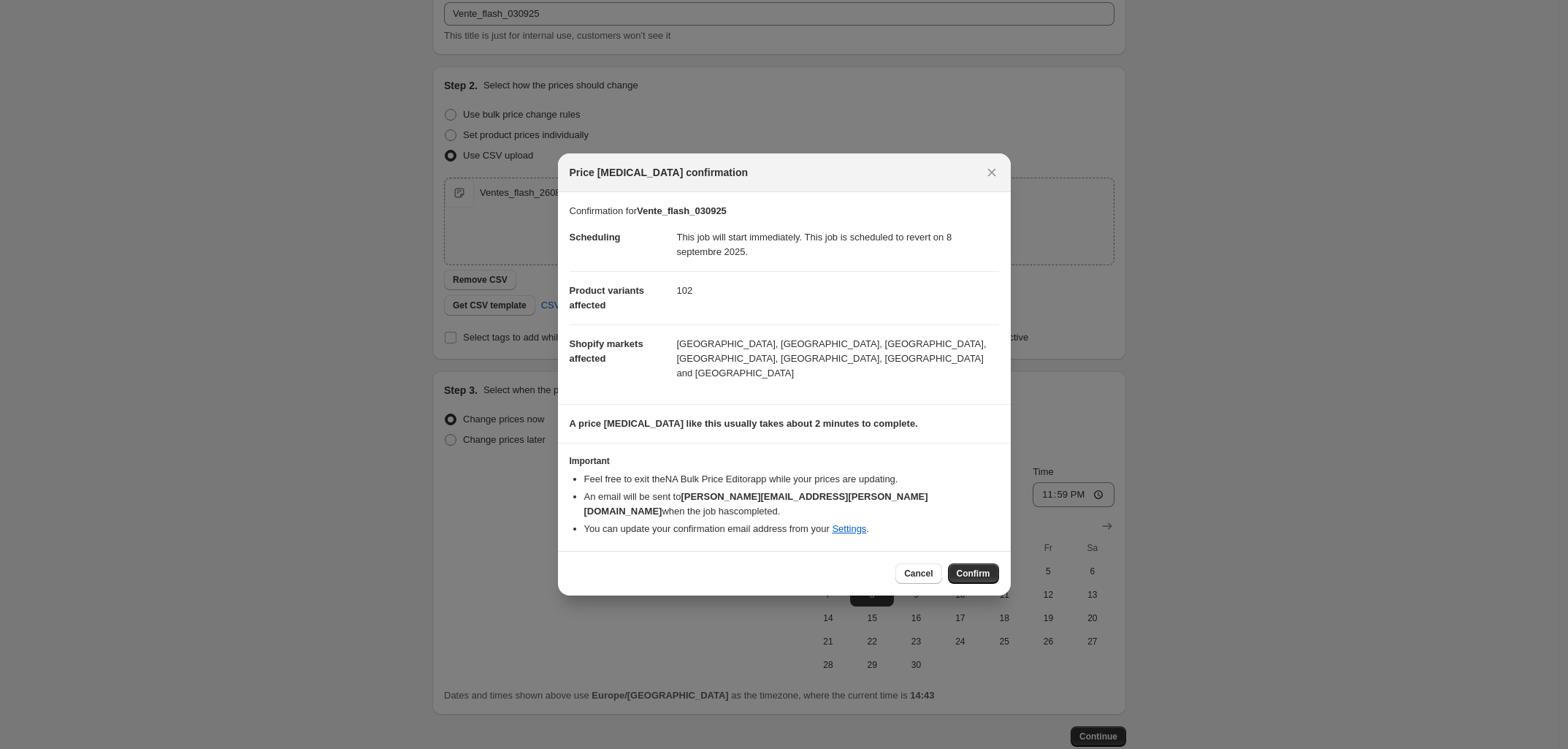
click at [973, 568] on span "Confirm" at bounding box center [973, 574] width 33 height 12
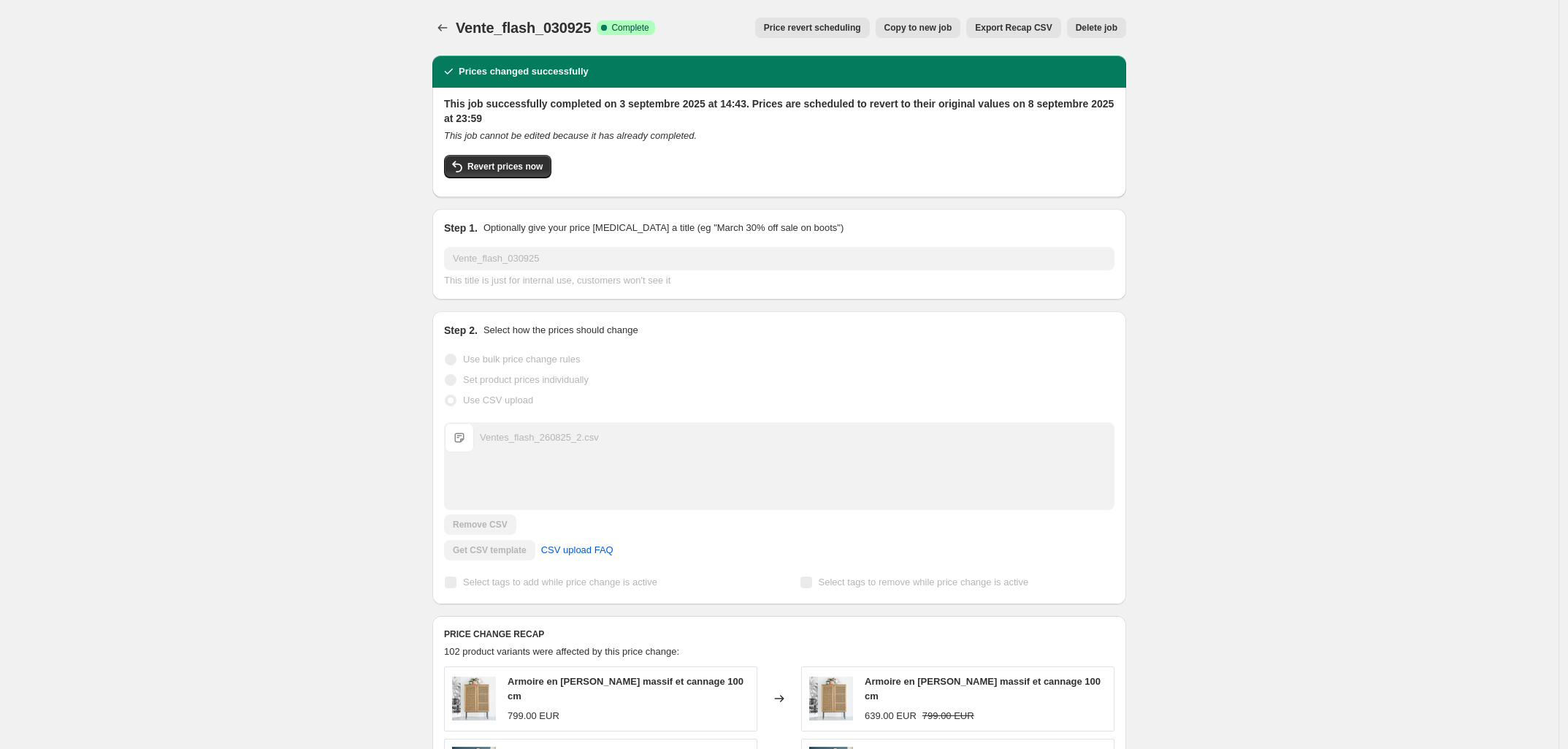
click at [448, 24] on icon "Price change jobs" at bounding box center [442, 27] width 15 height 15
